Goal: Communication & Community: Share content

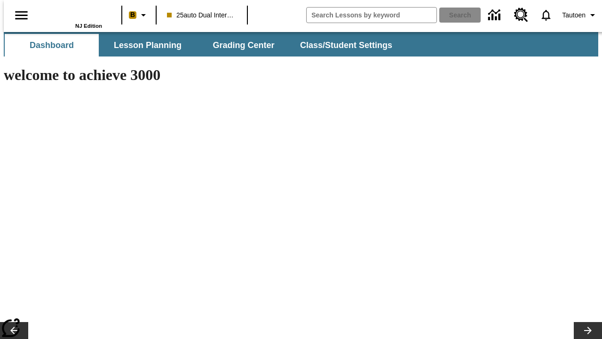
type input "-1"
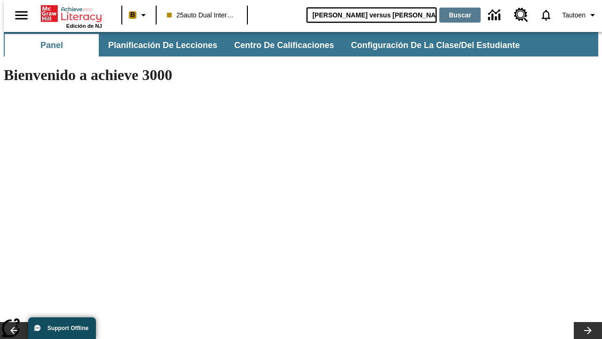
type input "[PERSON_NAME] versus [PERSON_NAME]"
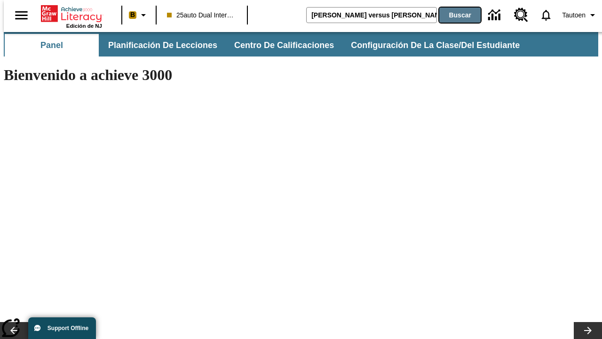
click at [454, 15] on button "Buscar" at bounding box center [460, 15] width 41 height 15
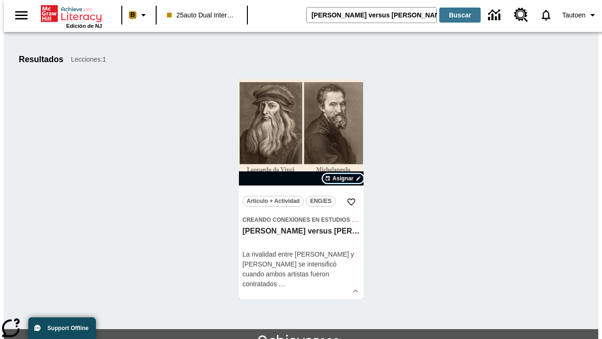
click at [343, 178] on span "Asignar" at bounding box center [343, 178] width 21 height 8
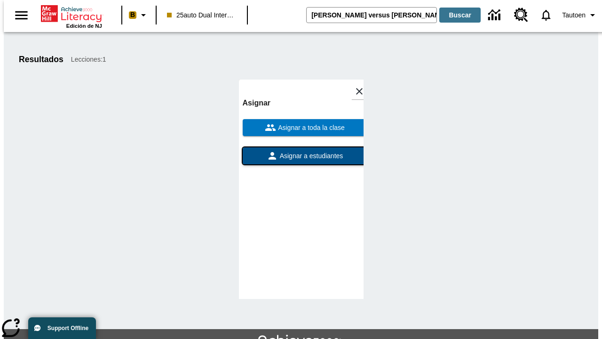
click at [301, 156] on span "Asignar a estudiantes" at bounding box center [310, 156] width 65 height 10
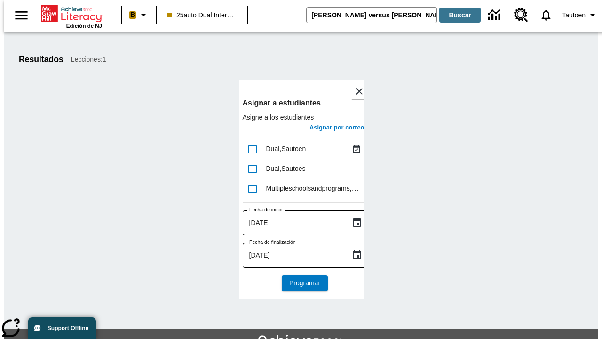
click at [328, 128] on h6 "Asignar por correo" at bounding box center [337, 127] width 55 height 11
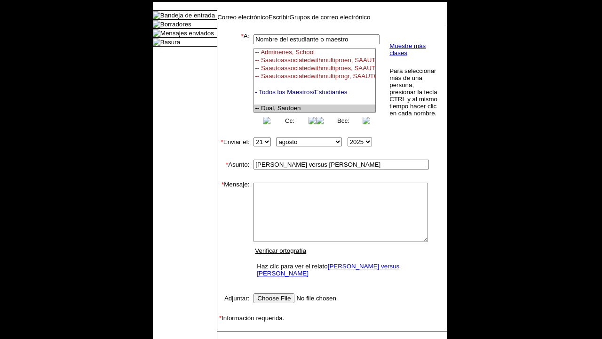
select select "U,21476361,1"
type textarea "email body message"
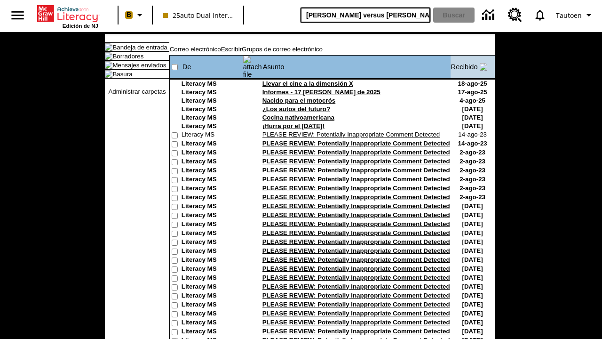
type input "[PERSON_NAME] versus [PERSON_NAME]"
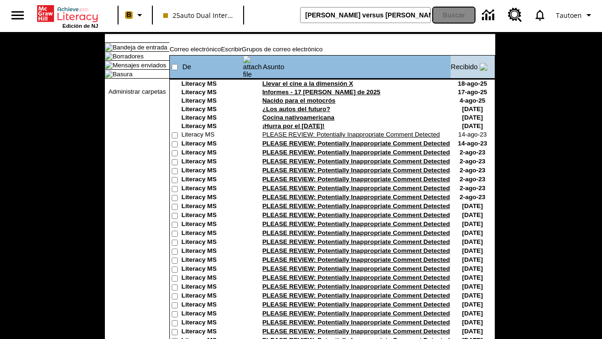
click at [454, 15] on button "Buscar" at bounding box center [453, 15] width 41 height 15
